Goal: Information Seeking & Learning: Learn about a topic

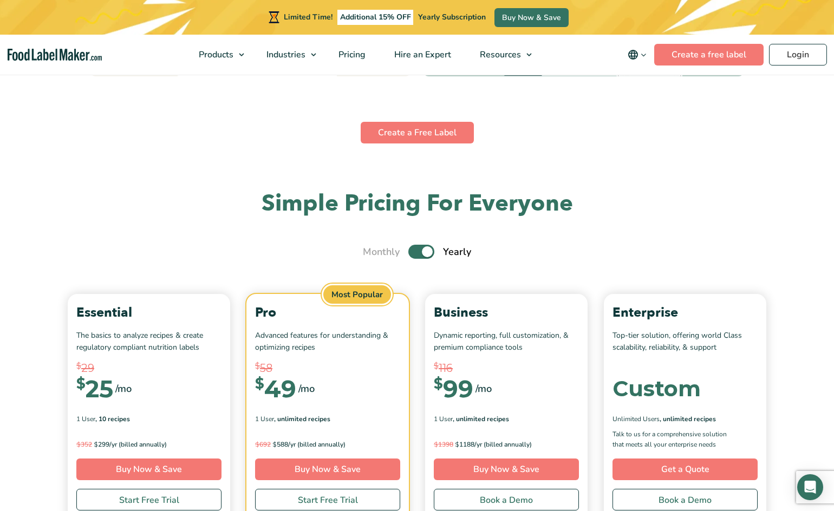
scroll to position [3618, 0]
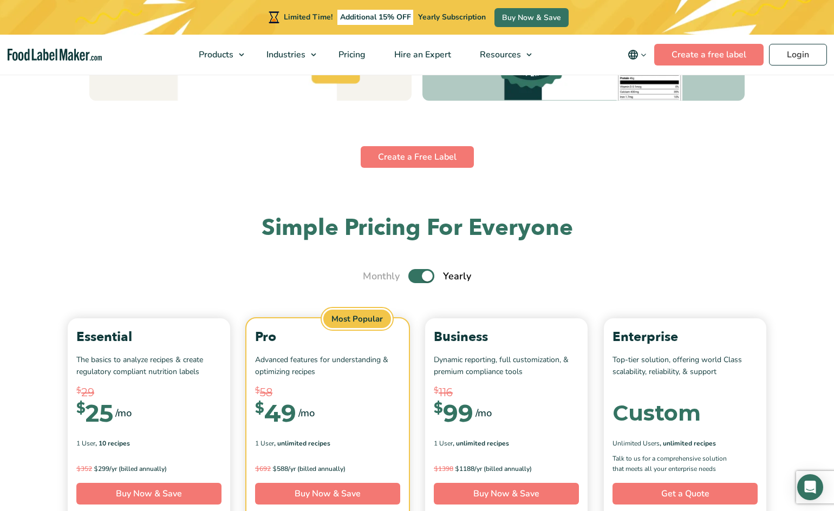
click at [412, 274] on label "Toggle" at bounding box center [421, 276] width 26 height 14
click at [372, 274] on input "Toggle" at bounding box center [368, 276] width 7 height 7
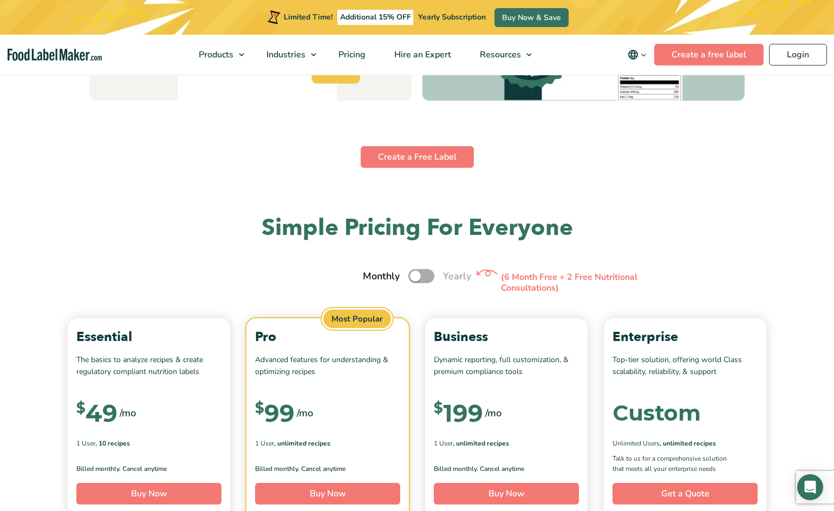
click at [429, 276] on label "Toggle" at bounding box center [421, 276] width 26 height 14
click at [372, 276] on input "Toggle" at bounding box center [368, 276] width 7 height 7
checkbox input "true"
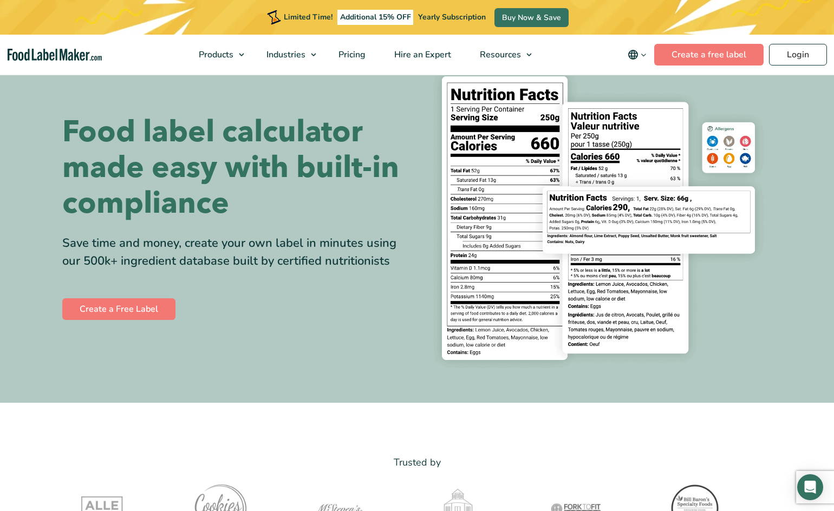
scroll to position [0, 0]
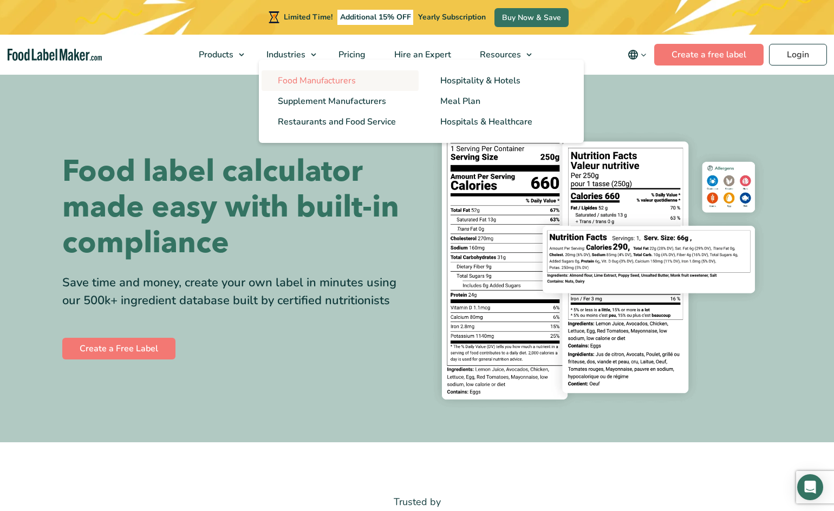
click at [288, 82] on span "Food Manufacturers" at bounding box center [317, 81] width 78 height 12
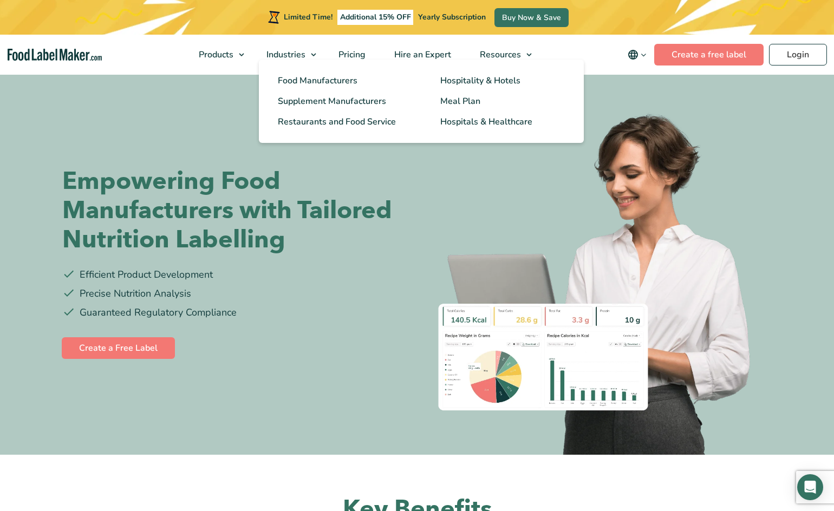
scroll to position [12, 0]
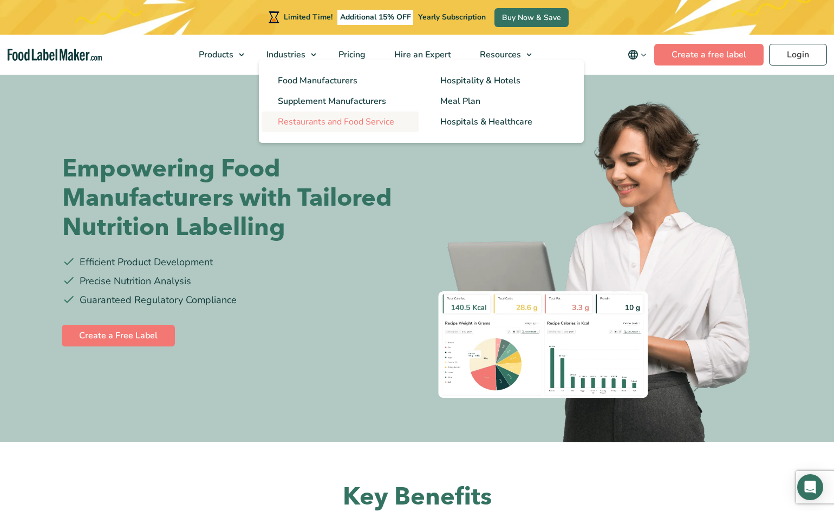
click at [364, 126] on span "Restaurants and Food Service" at bounding box center [336, 122] width 116 height 12
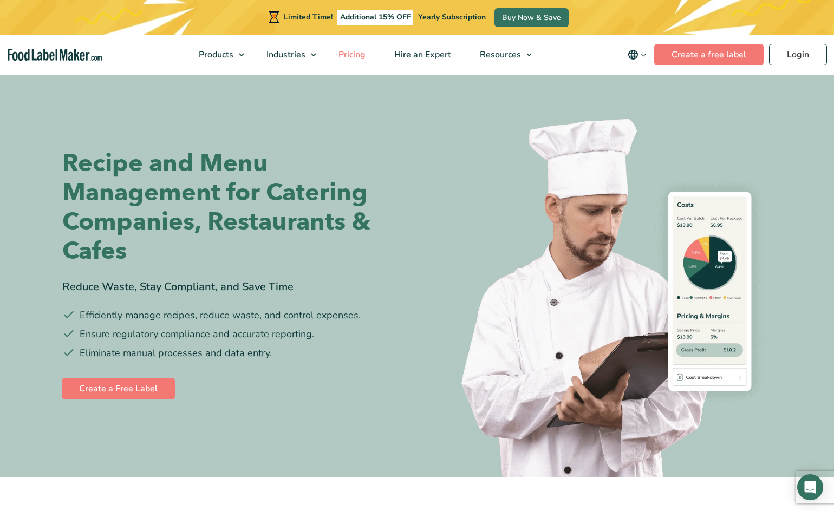
click at [354, 60] on span "Pricing" at bounding box center [350, 55] width 31 height 12
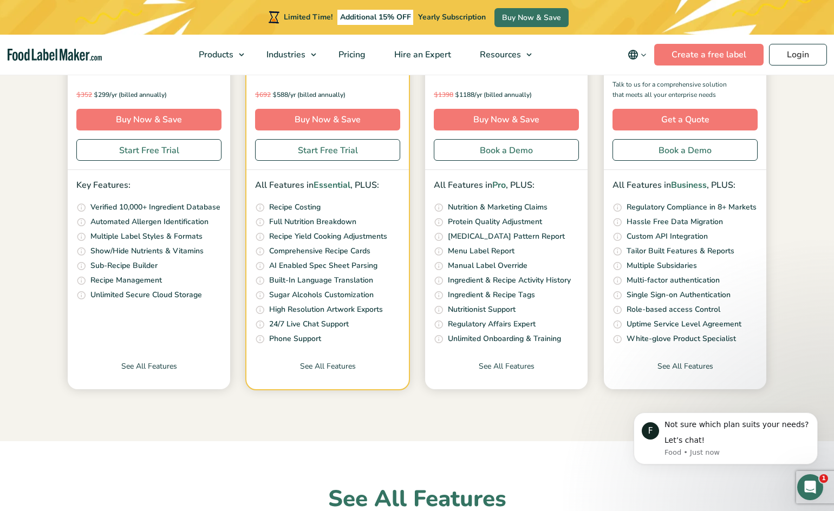
scroll to position [300, 0]
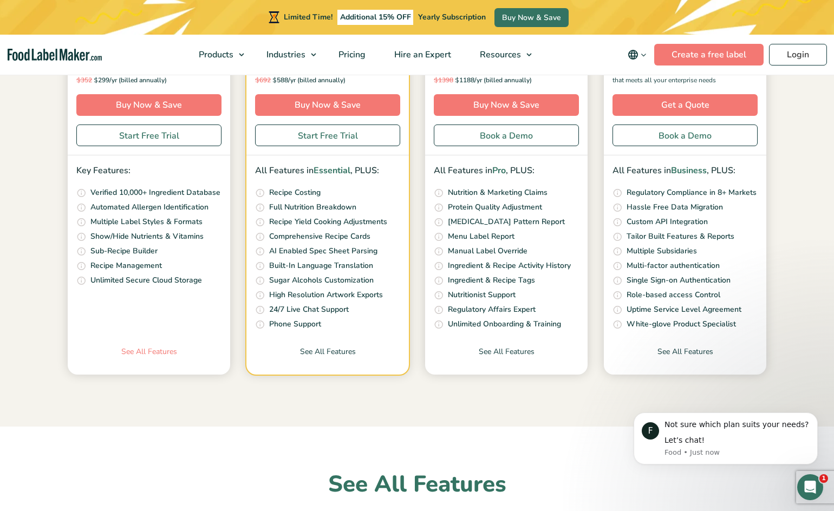
click at [136, 352] on link "See All Features" at bounding box center [149, 360] width 162 height 29
